Goal: Transaction & Acquisition: Purchase product/service

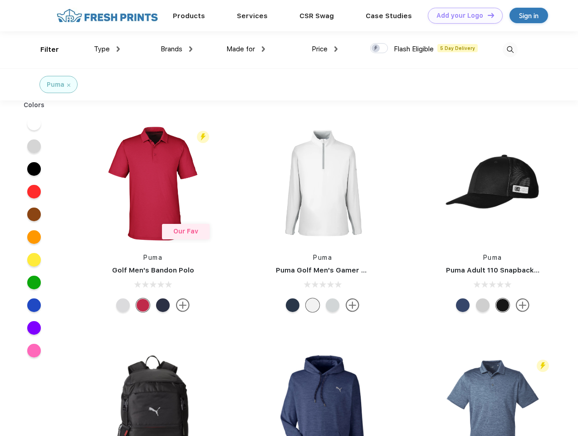
scroll to position [0, 0]
click at [462, 15] on link "Add your Logo Design Tool" at bounding box center [465, 16] width 75 height 16
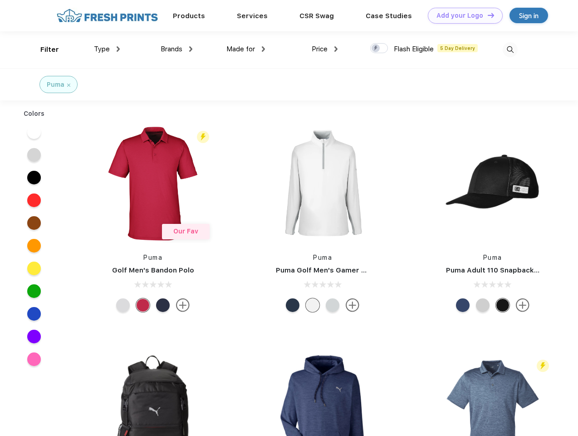
click at [0, 0] on div "Design Tool" at bounding box center [0, 0] width 0 height 0
click at [487, 15] on link "Add your Logo Design Tool" at bounding box center [465, 16] width 75 height 16
click at [44, 49] on div "Filter" at bounding box center [49, 49] width 19 height 10
click at [107, 49] on span "Type" at bounding box center [102, 49] width 16 height 8
click at [177, 49] on span "Brands" at bounding box center [172, 49] width 22 height 8
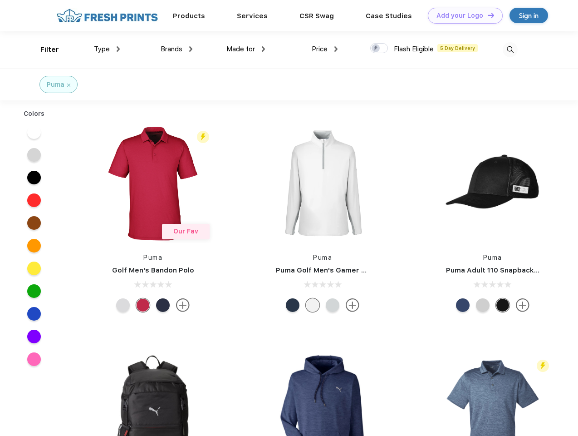
click at [246, 49] on span "Made for" at bounding box center [240, 49] width 29 height 8
click at [325, 49] on span "Price" at bounding box center [320, 49] width 16 height 8
click at [379, 49] on div at bounding box center [379, 48] width 18 height 10
click at [376, 49] on input "checkbox" at bounding box center [373, 46] width 6 height 6
click at [510, 49] on img at bounding box center [510, 49] width 15 height 15
